Goal: Check status: Check status

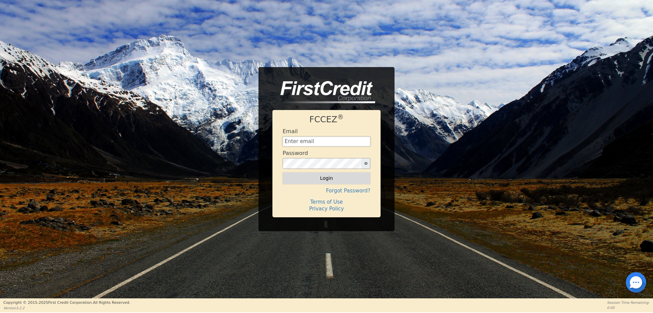
type input "[EMAIL_ADDRESS][DOMAIN_NAME]"
click at [329, 176] on button "Login" at bounding box center [327, 178] width 88 height 12
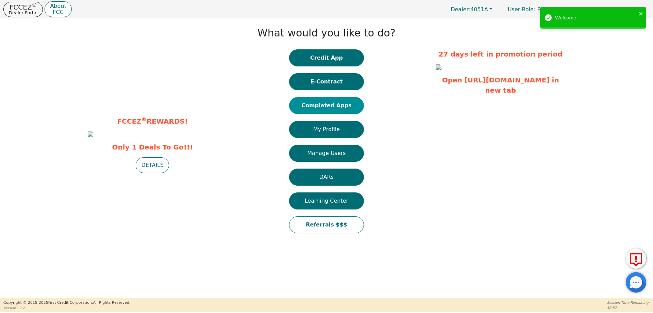
click at [342, 107] on button "Completed Apps" at bounding box center [326, 105] width 75 height 17
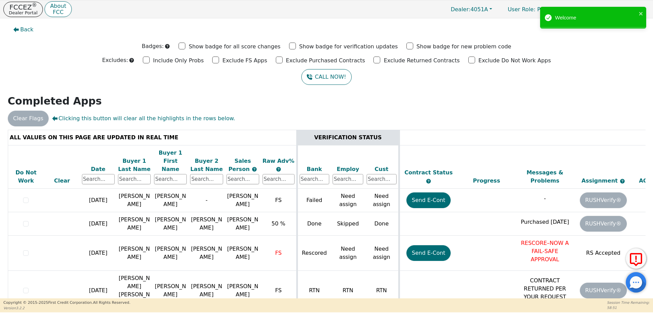
click at [100, 165] on div "Date" at bounding box center [98, 169] width 33 height 8
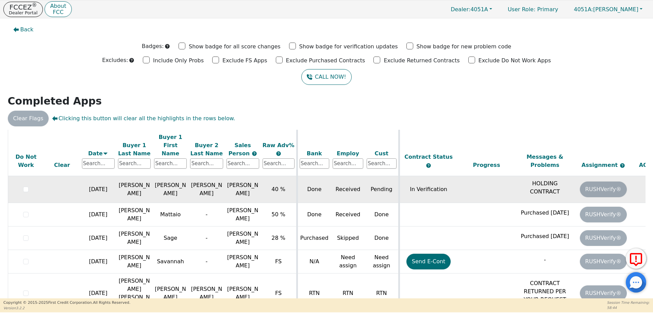
scroll to position [136, 0]
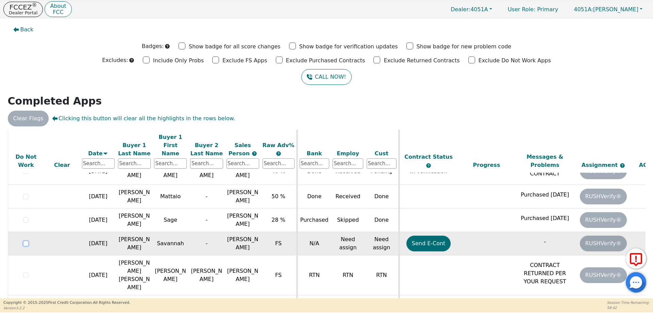
click at [27, 241] on input "checkbox" at bounding box center [25, 243] width 5 height 5
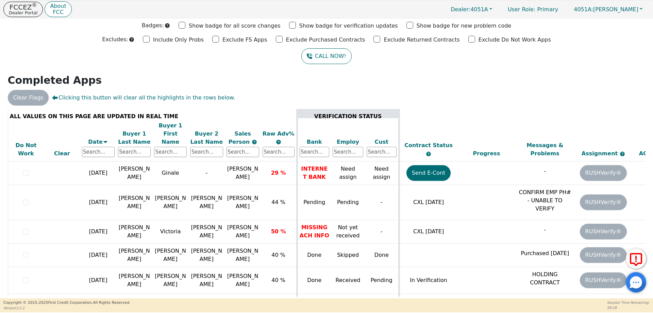
scroll to position [6, 0]
click at [34, 12] on button "FCCEZ ® Dealer Portal" at bounding box center [22, 9] width 39 height 15
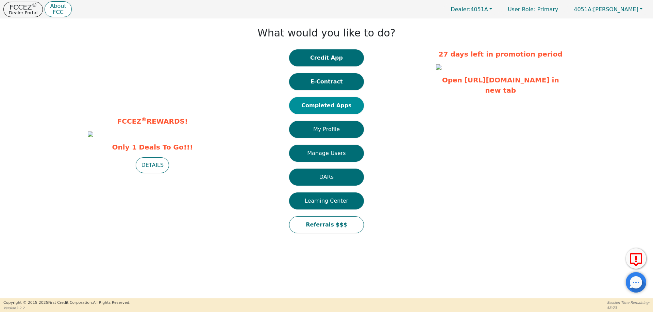
click at [310, 105] on button "Completed Apps" at bounding box center [326, 105] width 75 height 17
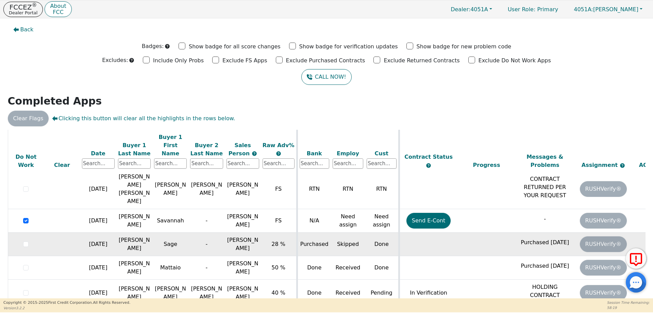
scroll to position [102, 0]
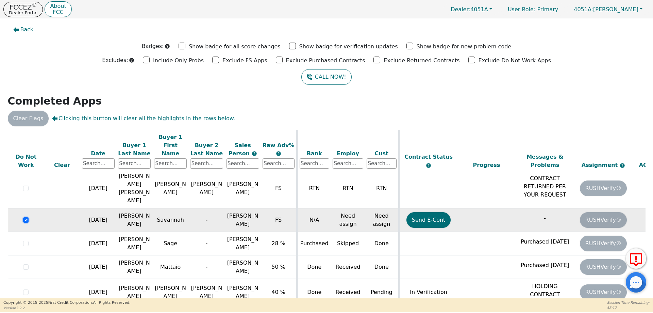
click at [26, 217] on input "checkbox" at bounding box center [25, 219] width 5 height 5
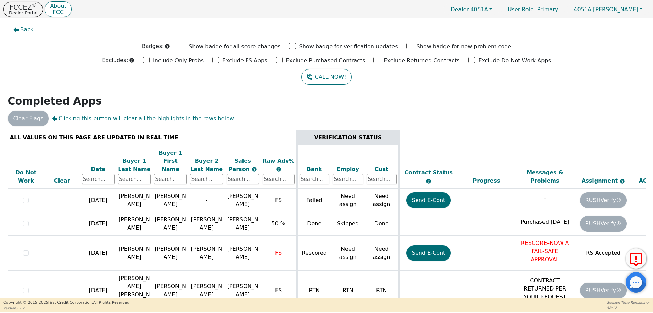
click at [95, 165] on div "Date" at bounding box center [98, 169] width 33 height 8
